Goal: Book appointment/travel/reservation

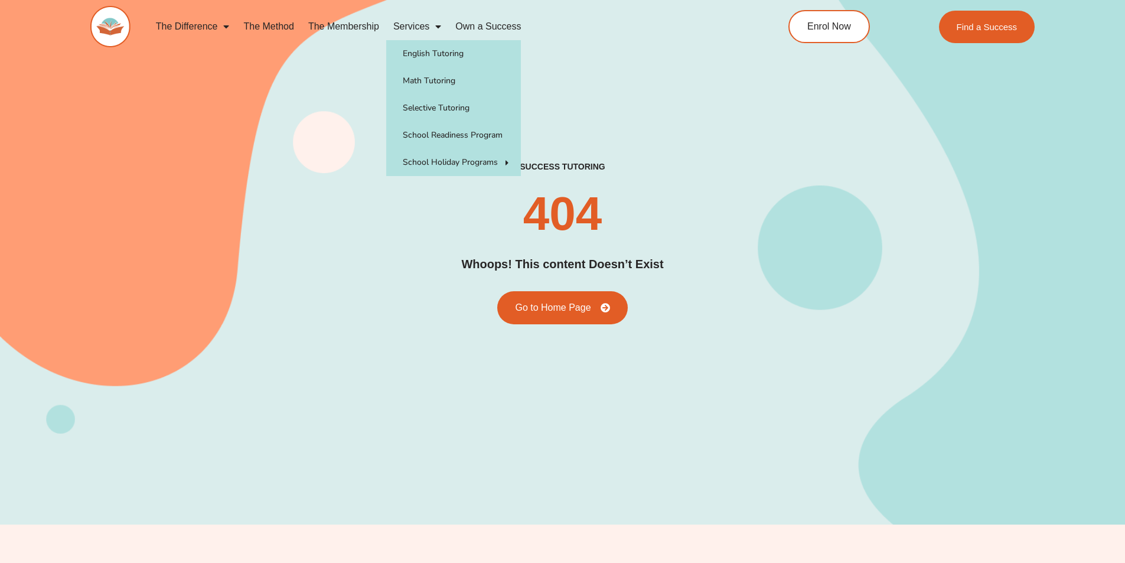
click at [423, 23] on link "Services" at bounding box center [417, 26] width 62 height 27
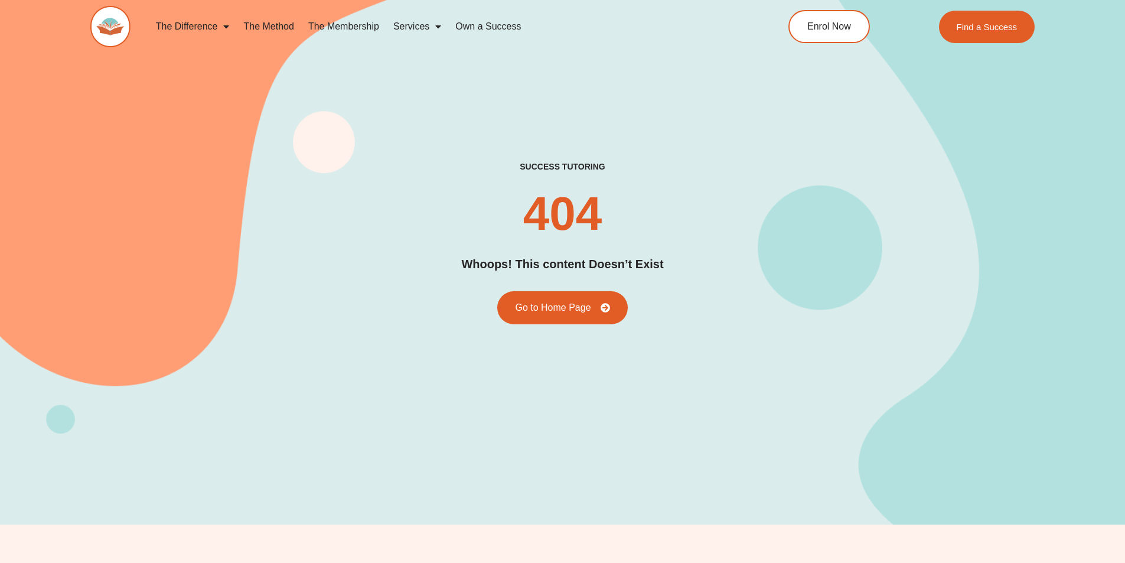
click at [423, 23] on link "Services" at bounding box center [417, 26] width 62 height 27
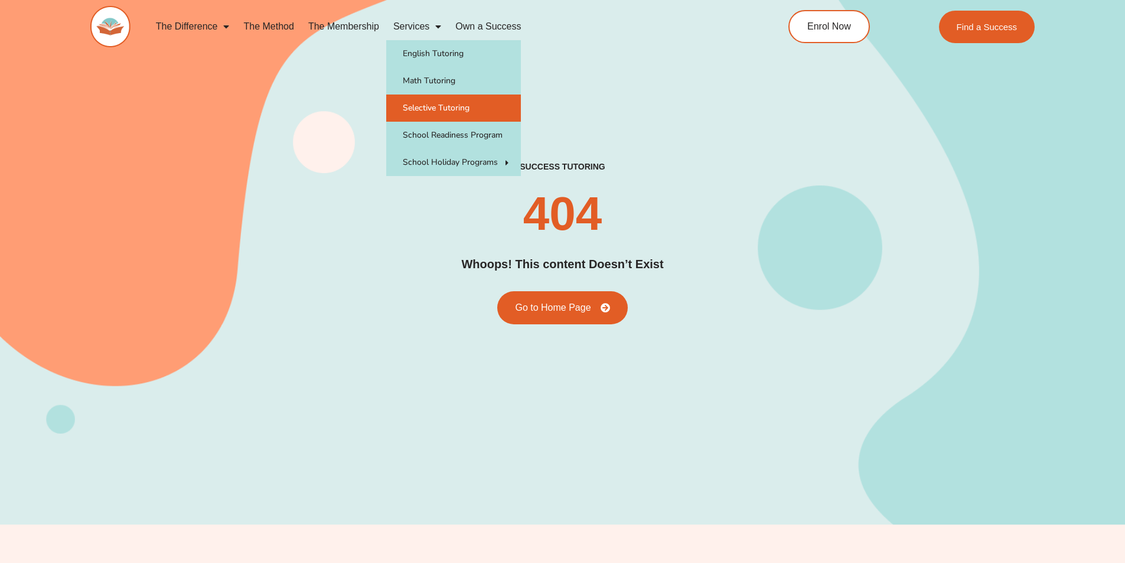
click at [442, 108] on link "Selective Tutoring" at bounding box center [453, 108] width 135 height 27
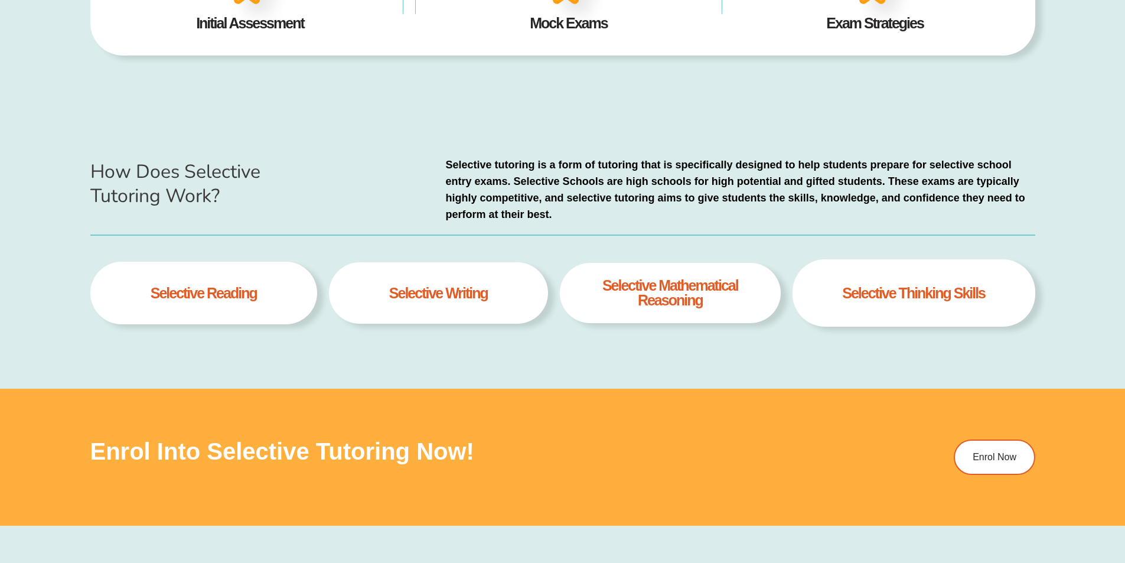
scroll to position [768, 0]
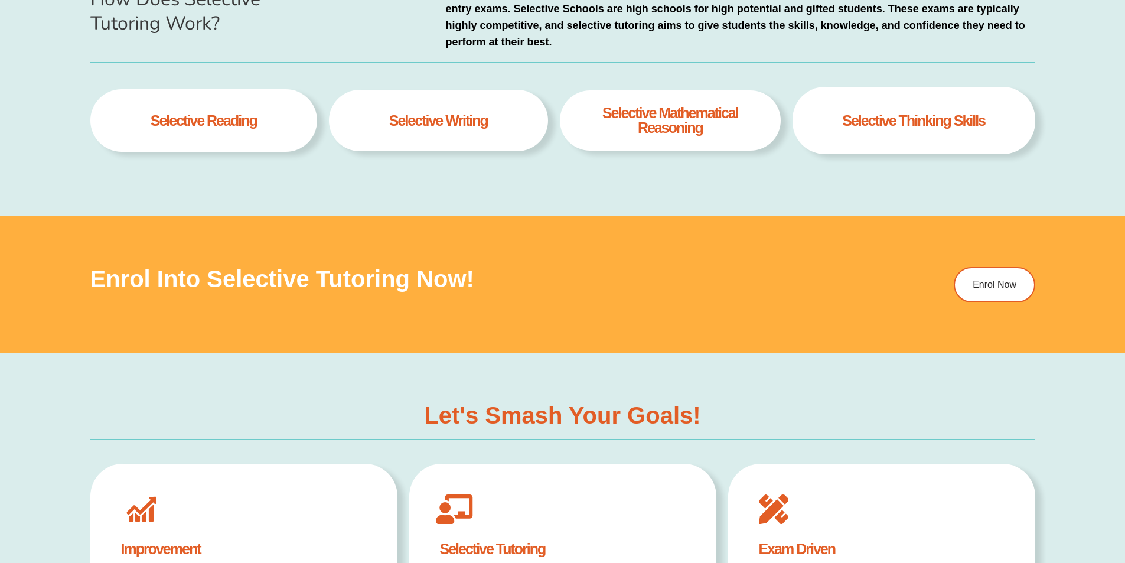
click at [208, 123] on h4 "selective Reading" at bounding box center [204, 120] width 106 height 15
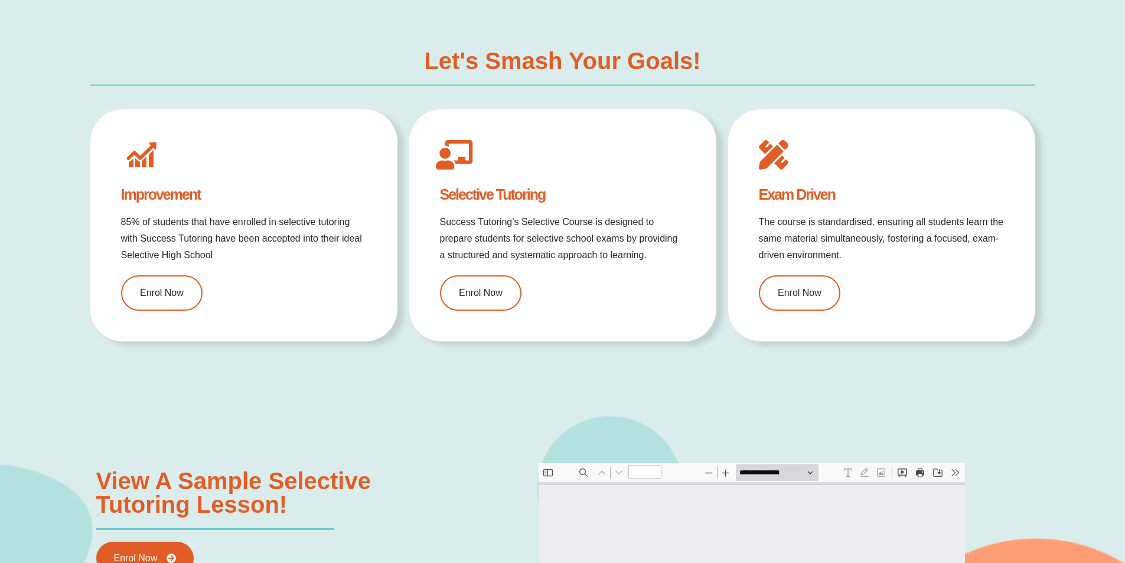
scroll to position [0, 0]
type input "*"
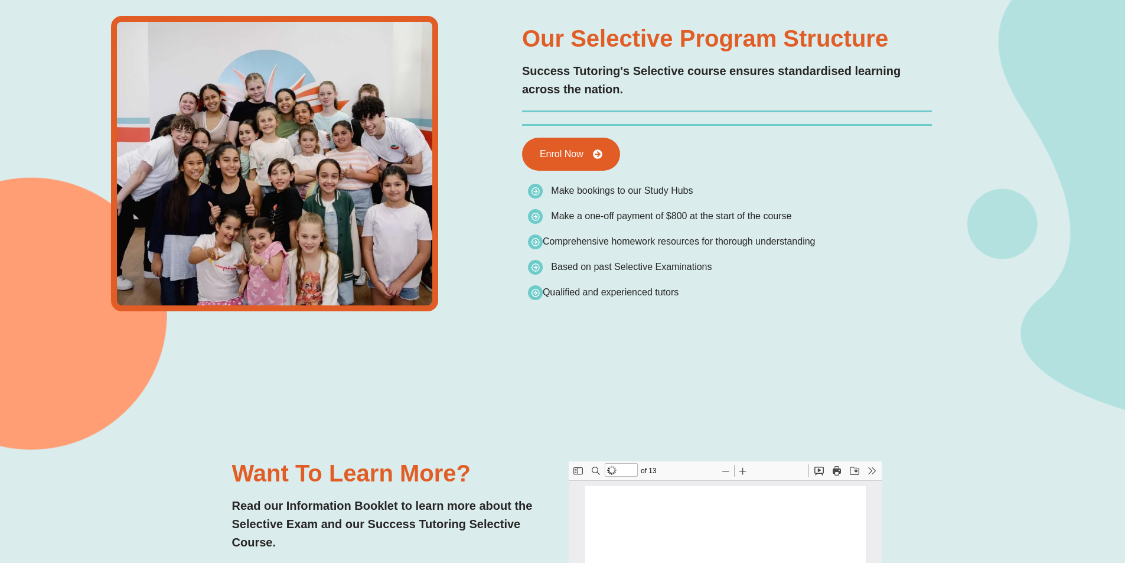
type input "*"
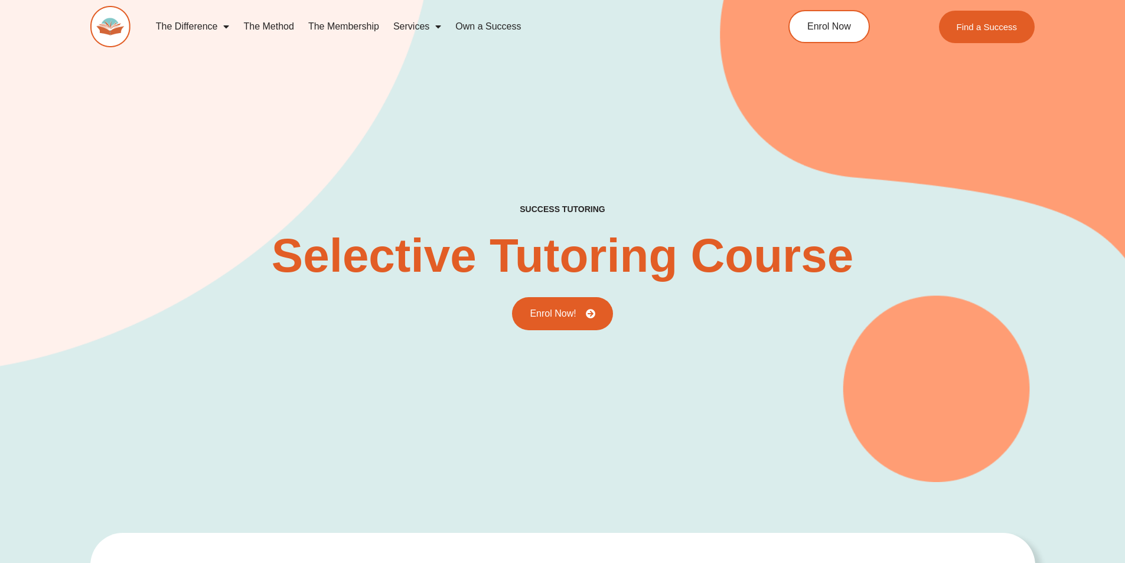
click at [332, 26] on link "The Membership" at bounding box center [343, 26] width 85 height 27
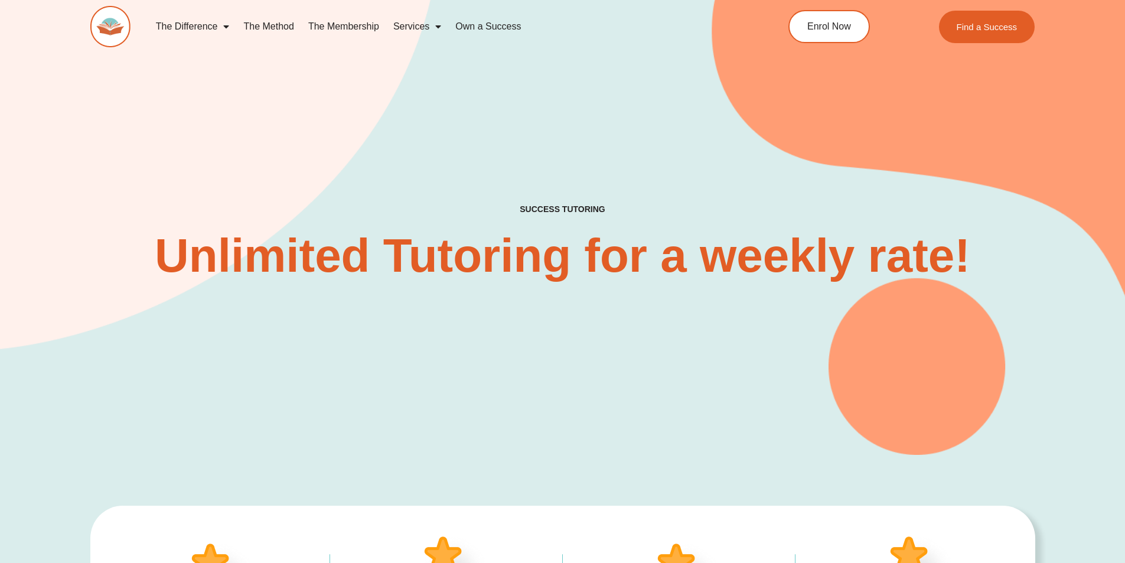
click at [318, 28] on link "The Membership" at bounding box center [343, 26] width 85 height 27
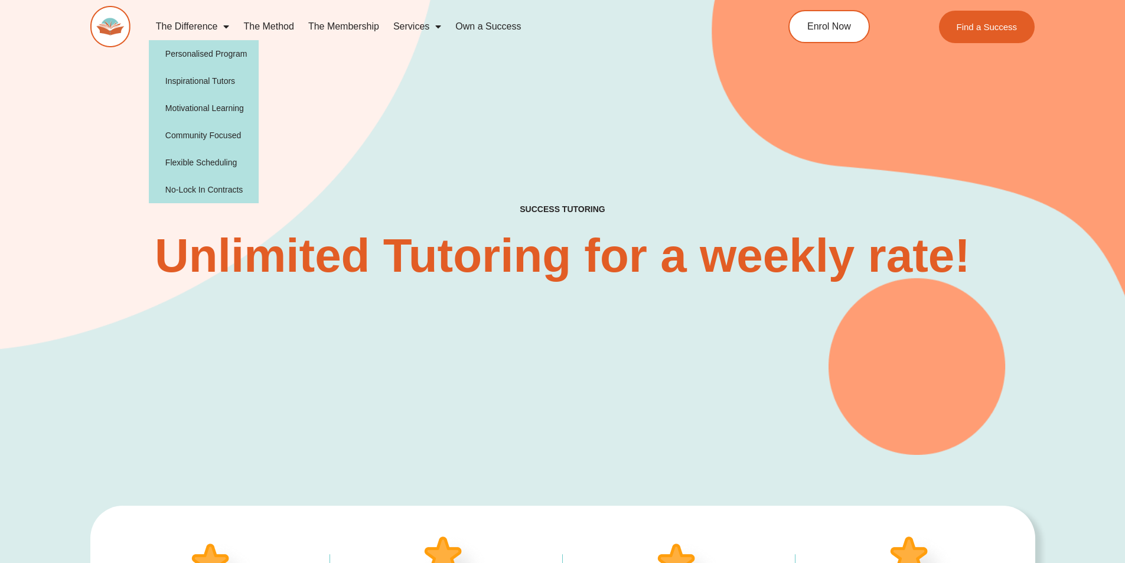
click at [218, 29] on span "Menu" at bounding box center [223, 26] width 12 height 21
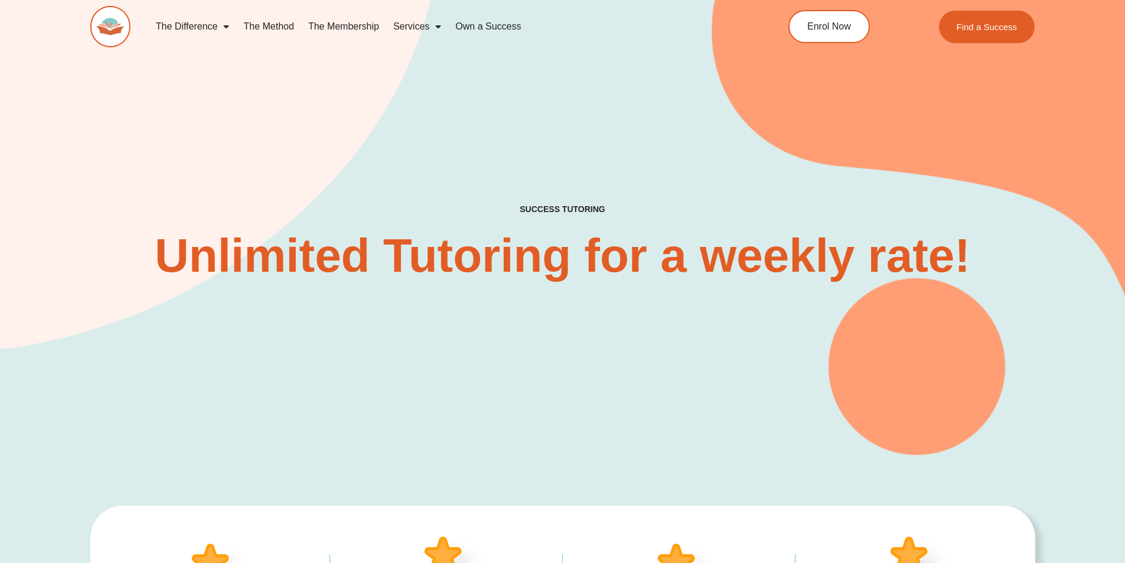
click at [267, 25] on link "The Method" at bounding box center [268, 26] width 64 height 27
click at [370, 22] on link "The Membership" at bounding box center [343, 26] width 85 height 27
click at [413, 25] on link "Services" at bounding box center [417, 26] width 62 height 27
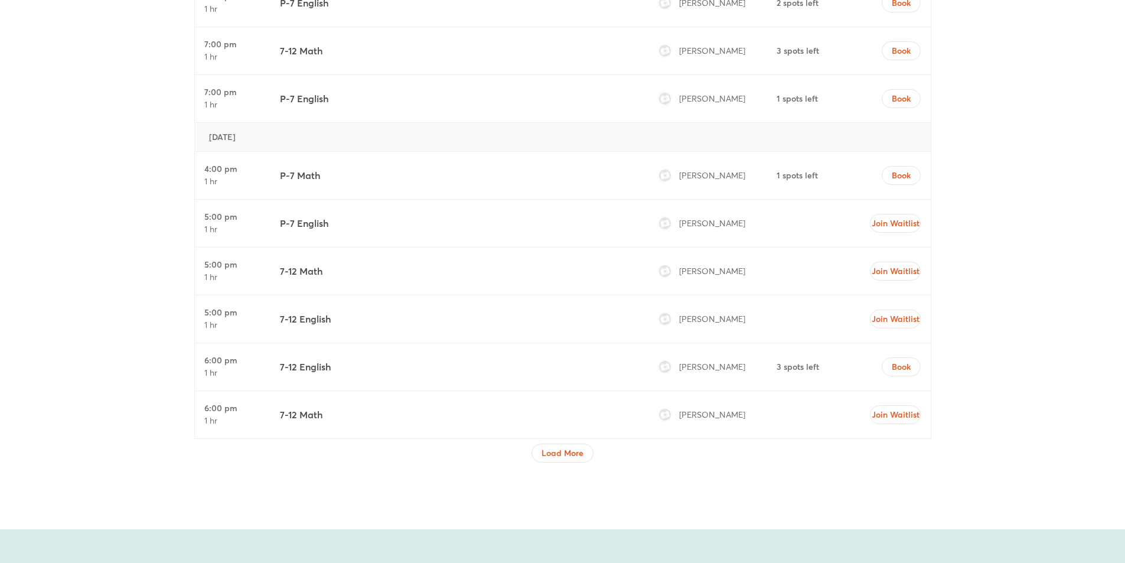
scroll to position [5432, 0]
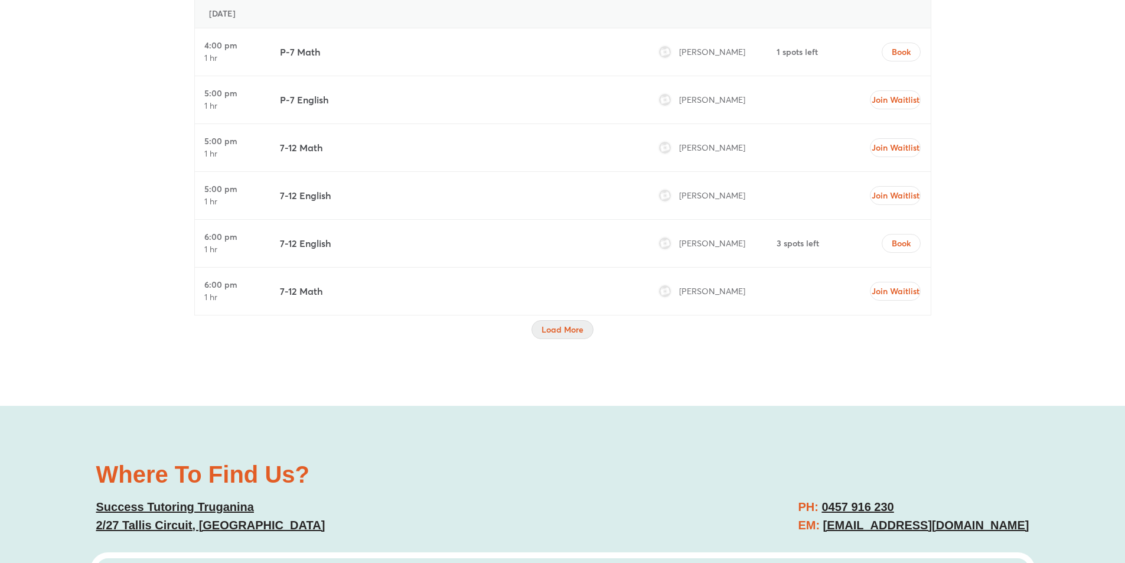
click at [562, 324] on span "Load More" at bounding box center [563, 330] width 42 height 12
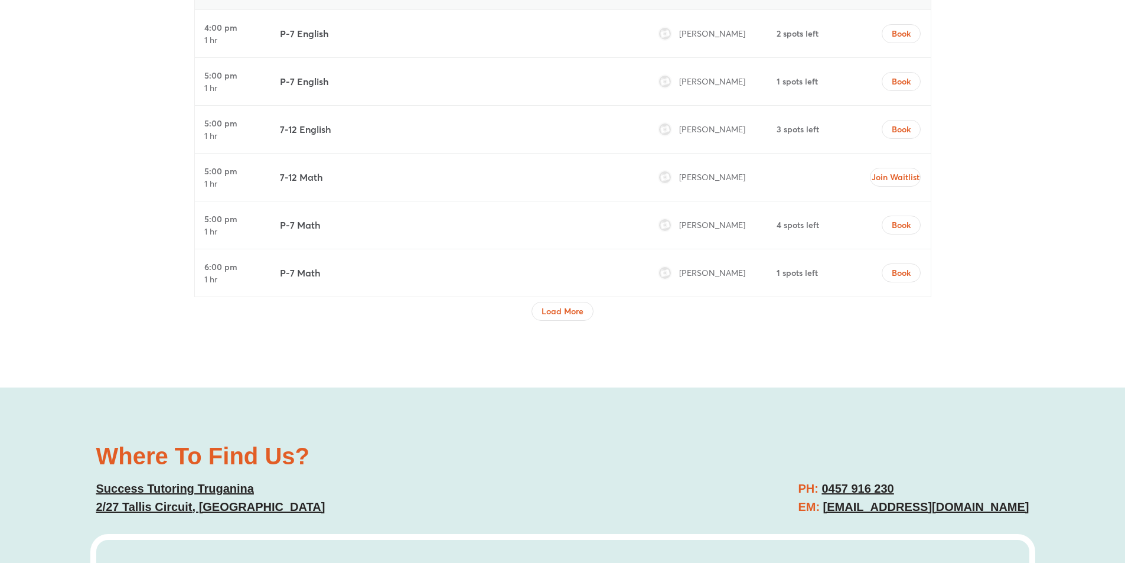
scroll to position [6614, 0]
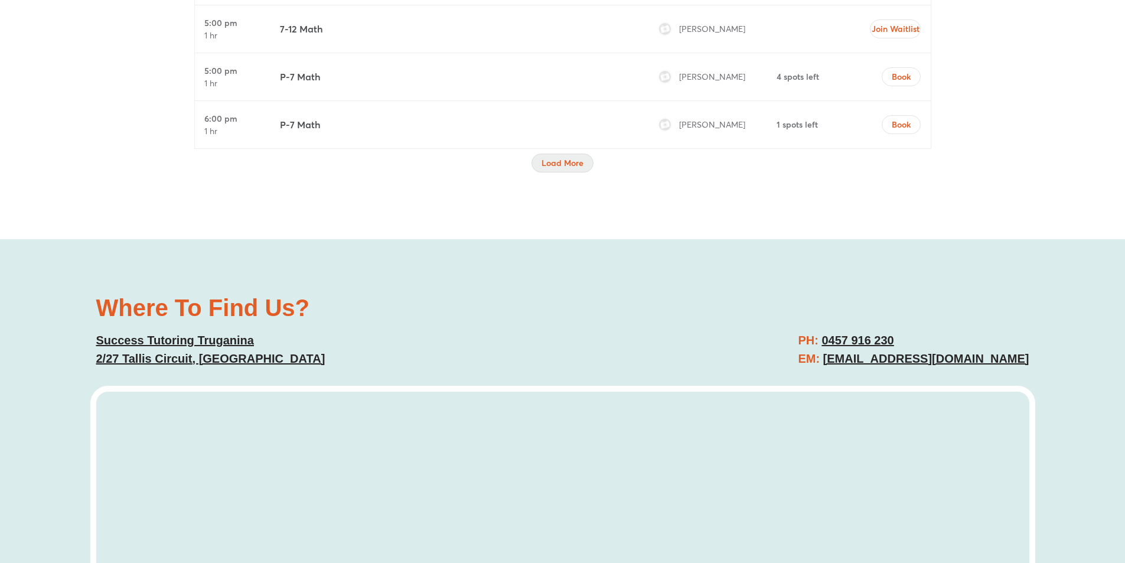
click at [575, 157] on span "Load More" at bounding box center [563, 163] width 42 height 12
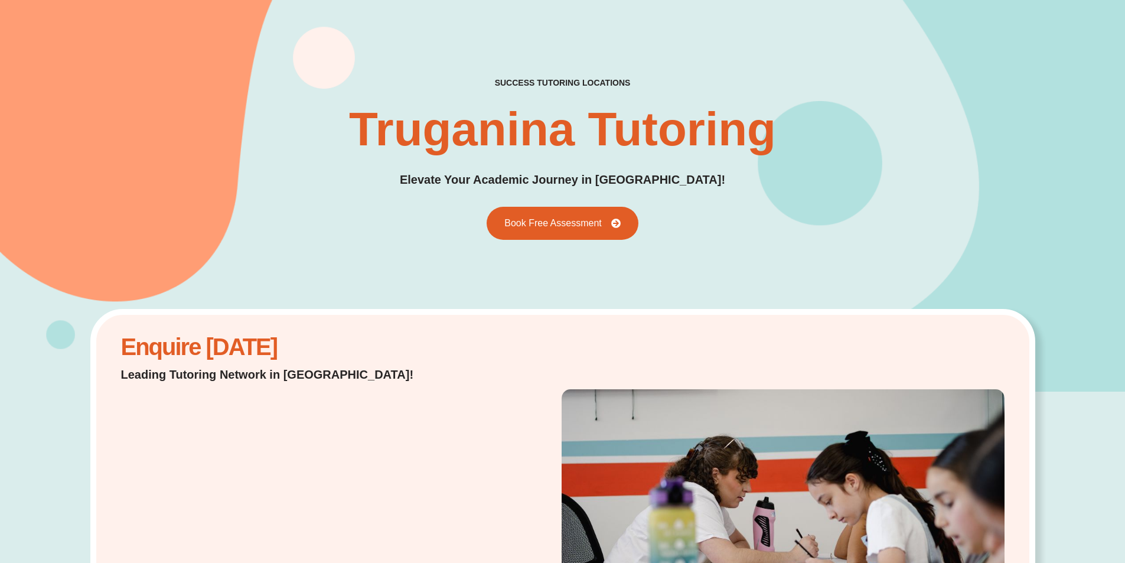
scroll to position [0, 0]
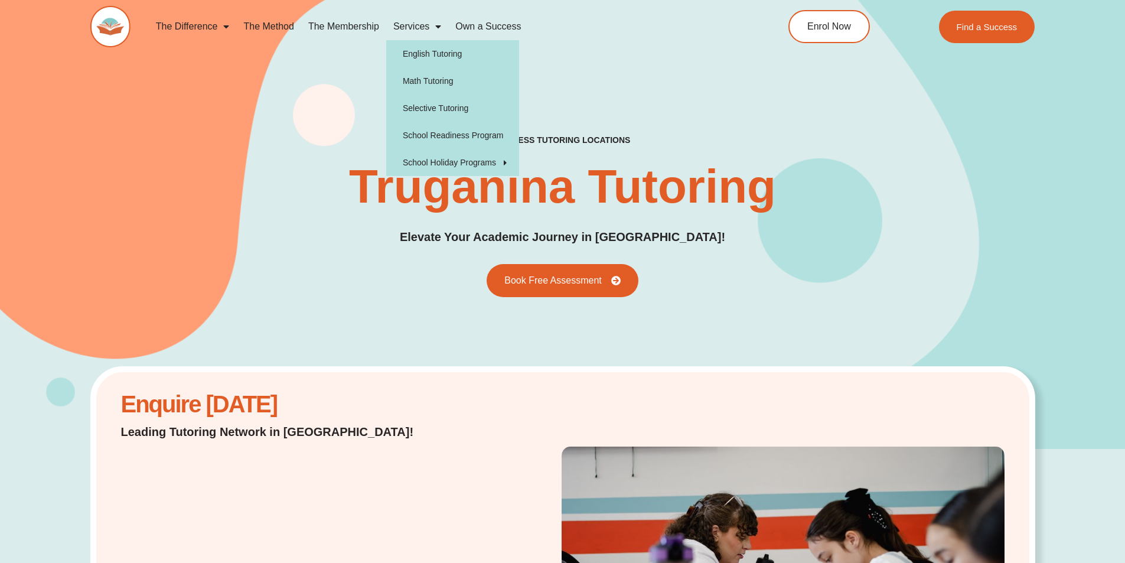
click at [432, 25] on span "Menu" at bounding box center [435, 26] width 12 height 21
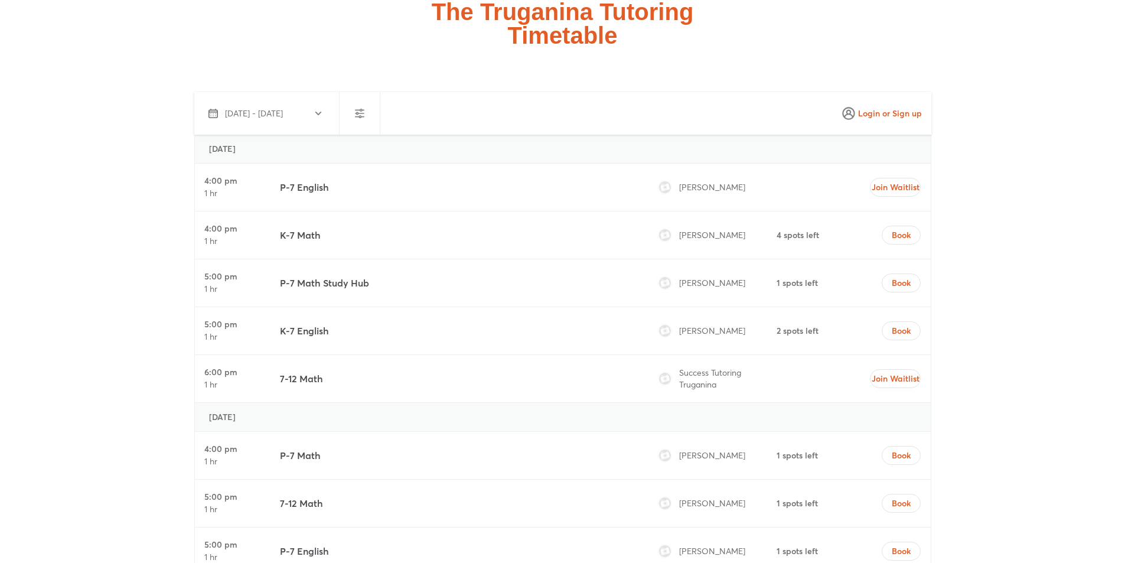
scroll to position [4666, 0]
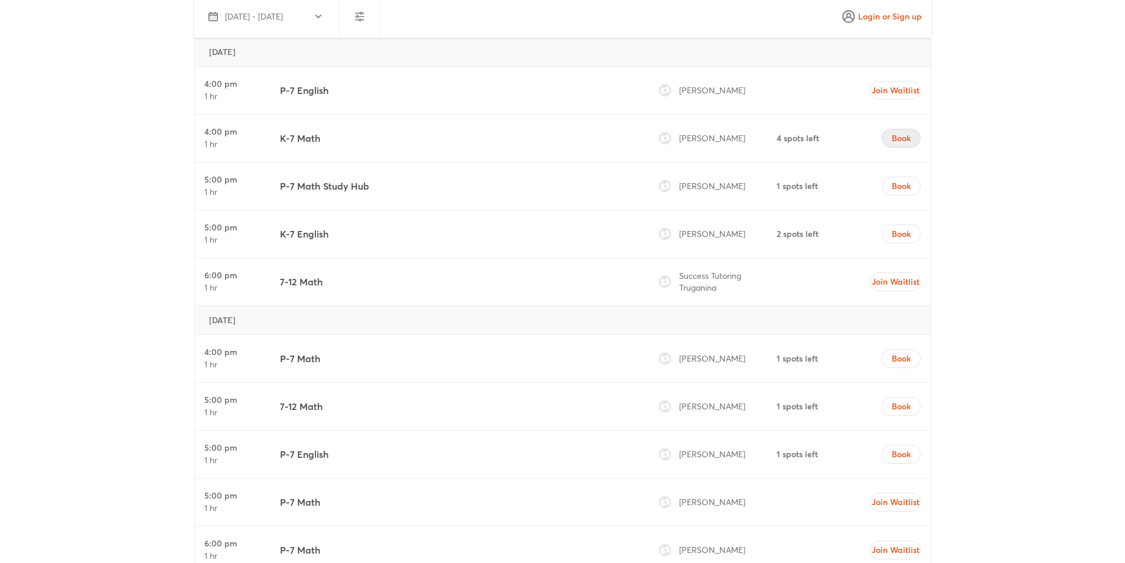
click at [894, 132] on span "Book" at bounding box center [901, 138] width 19 height 12
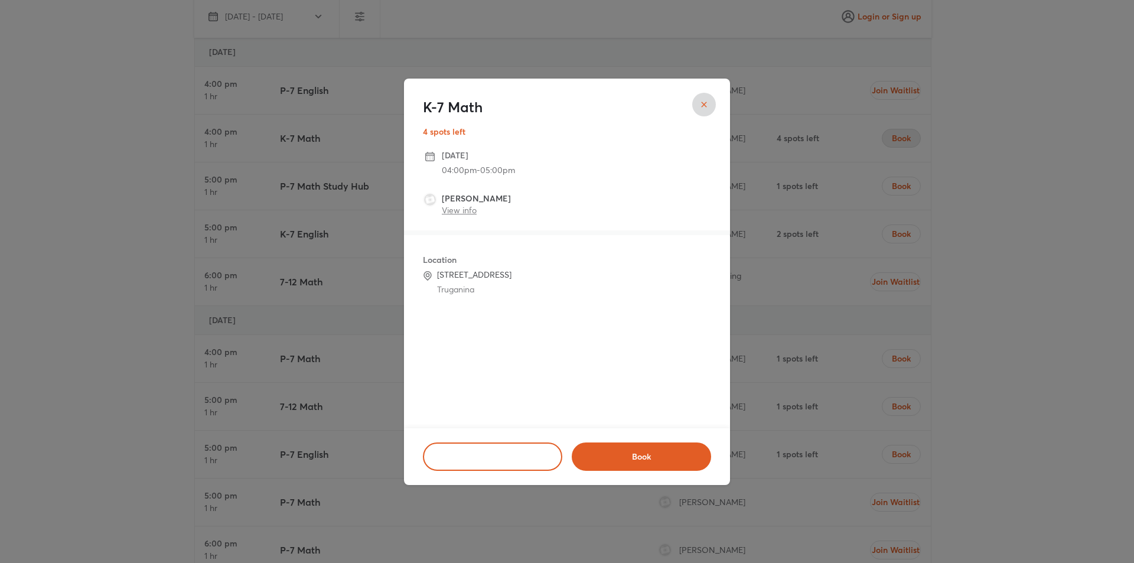
click at [470, 210] on link "View info" at bounding box center [459, 209] width 35 height 11
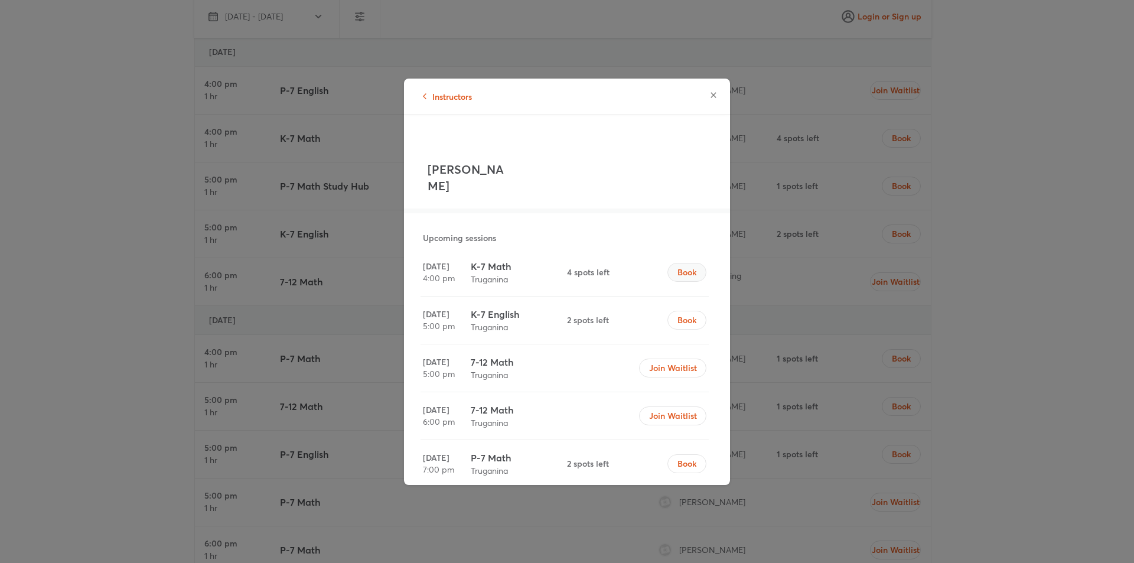
click at [677, 266] on span "Book" at bounding box center [686, 272] width 19 height 12
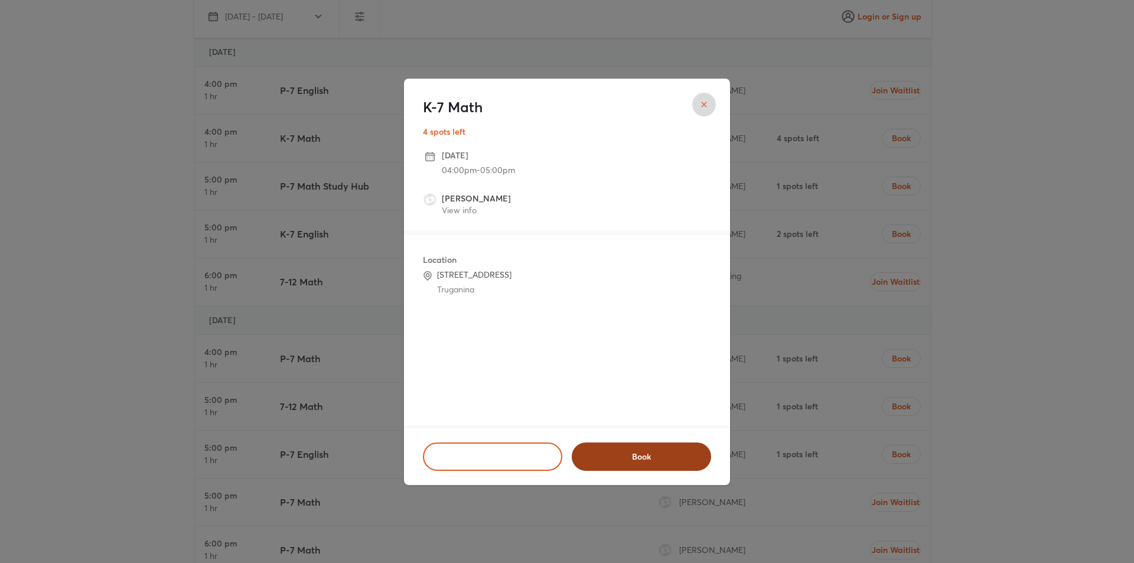
click at [602, 454] on span "Book" at bounding box center [641, 457] width 109 height 12
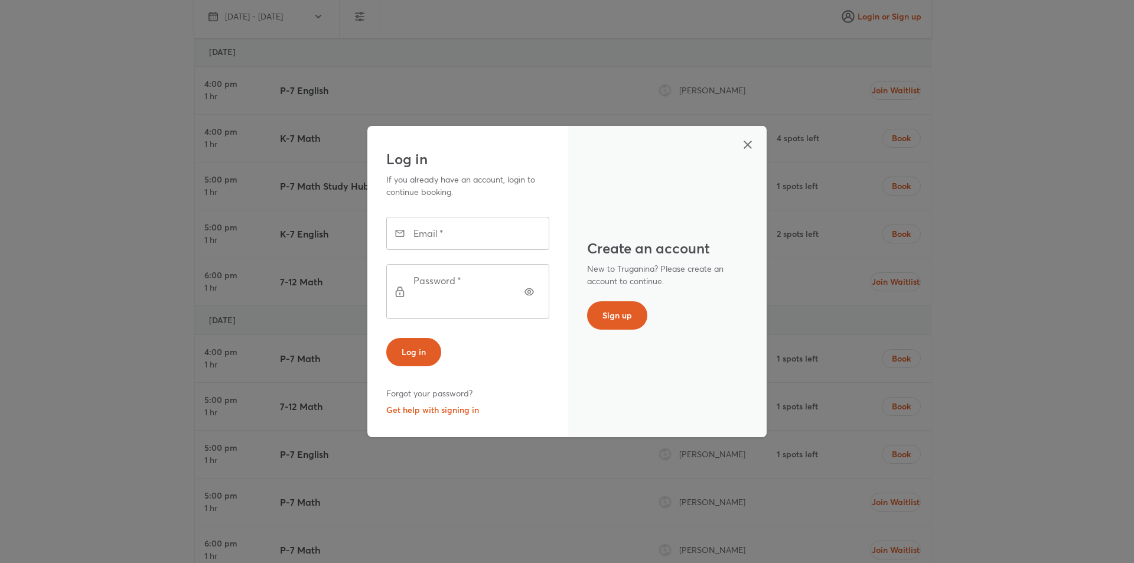
click at [752, 149] on icon "button" at bounding box center [748, 145] width 8 height 8
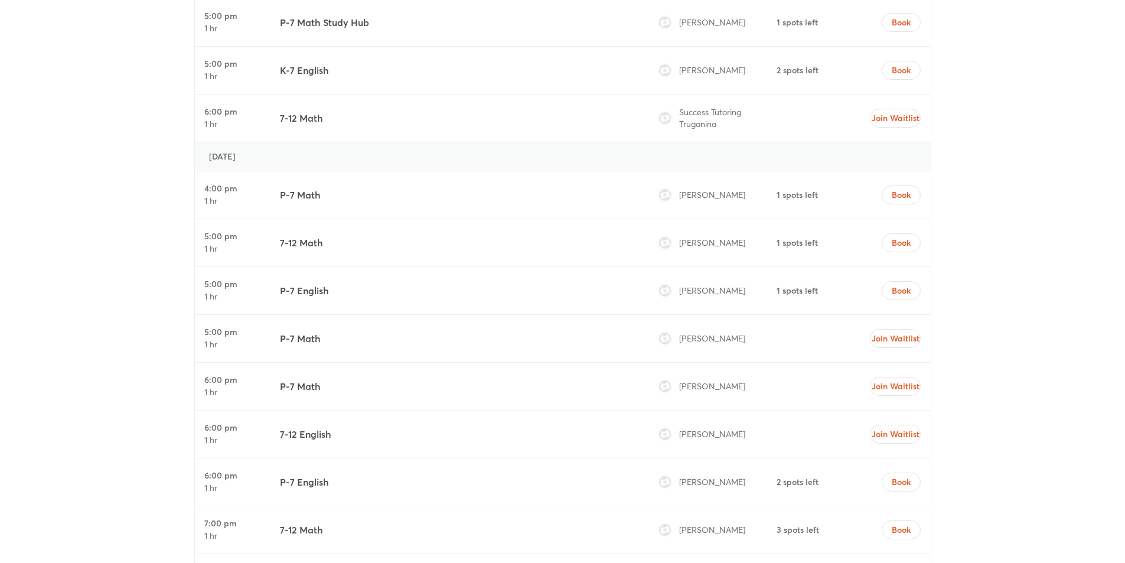
scroll to position [4843, 0]
